Goal: Book appointment/travel/reservation

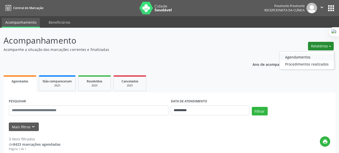
click at [313, 56] on link "Agendamentos" at bounding box center [307, 56] width 54 height 7
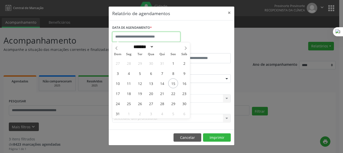
click at [157, 35] on input "text" at bounding box center [146, 37] width 68 height 10
click at [172, 63] on span "1" at bounding box center [173, 63] width 10 height 10
type input "**********"
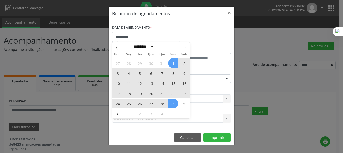
click at [175, 105] on span "29" at bounding box center [173, 104] width 10 height 10
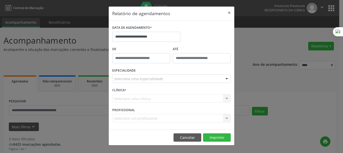
click at [225, 80] on div at bounding box center [227, 79] width 8 height 9
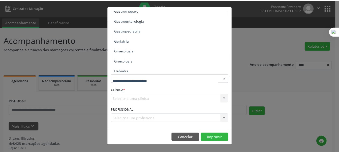
scroll to position [328, 0]
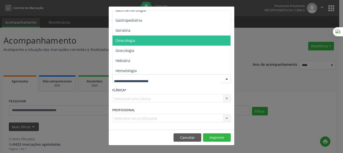
click at [165, 43] on span "Ginecologia" at bounding box center [171, 41] width 119 height 10
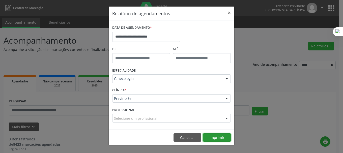
click at [220, 136] on button "Imprimir" at bounding box center [217, 137] width 28 height 9
click at [229, 13] on button "×" at bounding box center [229, 13] width 10 height 12
